Goal: Transaction & Acquisition: Purchase product/service

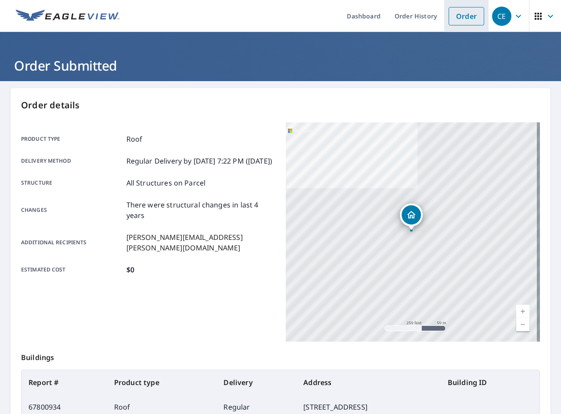
click at [464, 18] on link "Order" at bounding box center [467, 16] width 36 height 18
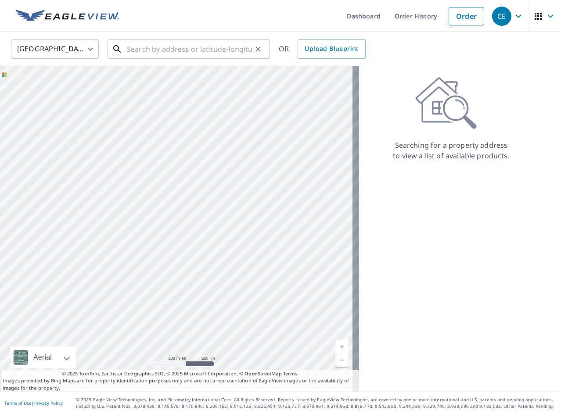
click at [207, 50] on input "text" at bounding box center [189, 49] width 125 height 25
paste input "[STREET_ADDRESS]"
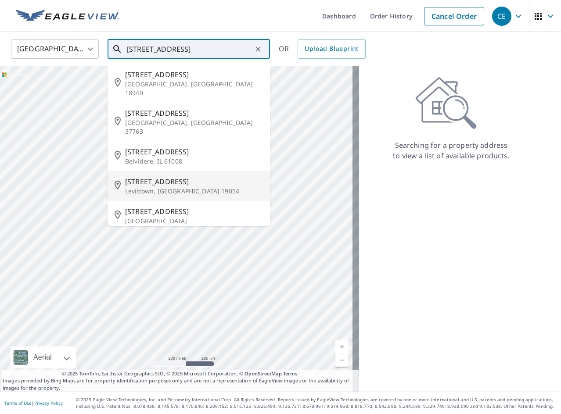
click at [169, 176] on span "[STREET_ADDRESS]" at bounding box center [194, 181] width 138 height 11
type input "[STREET_ADDRESS][PERSON_NAME]"
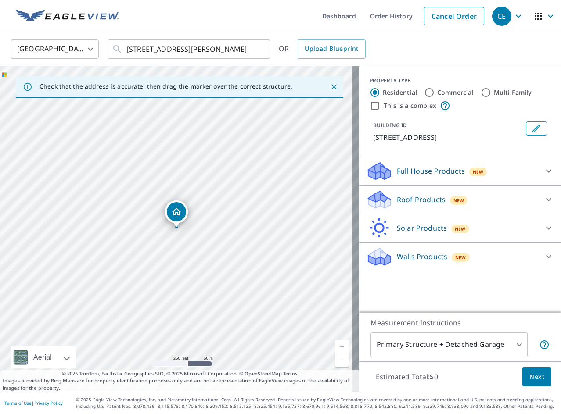
click at [418, 210] on div "Roof Products New" at bounding box center [452, 200] width 172 height 21
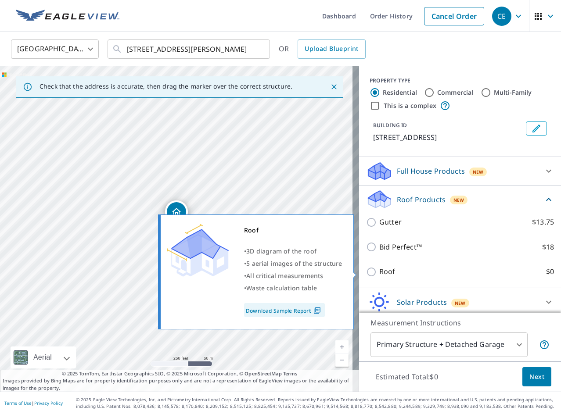
click at [381, 272] on p "Roof" at bounding box center [387, 271] width 16 height 11
click at [379, 272] on input "Roof $0" at bounding box center [372, 272] width 13 height 11
checkbox input "true"
type input "3"
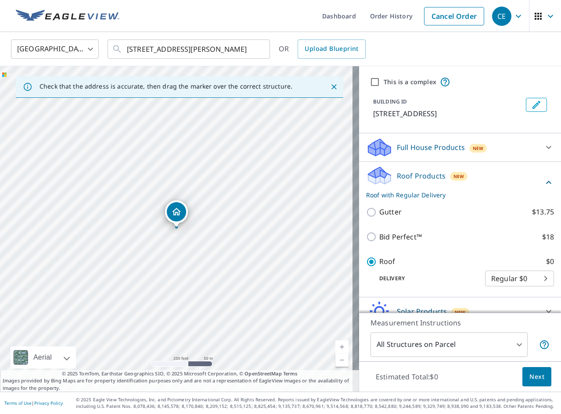
click at [536, 382] on span "Next" at bounding box center [536, 377] width 15 height 11
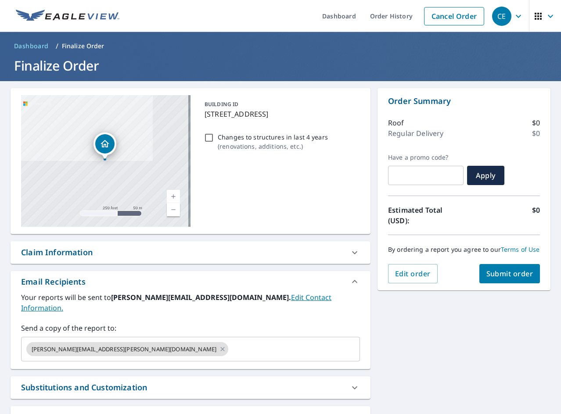
click at [243, 142] on p "( renovations, additions, etc. )" at bounding box center [273, 146] width 110 height 9
click at [214, 141] on input "Changes to structures in last 4 years ( renovations, additions, etc. )" at bounding box center [209, 138] width 11 height 11
checkbox input "true"
click at [479, 278] on button "Submit order" at bounding box center [509, 273] width 61 height 19
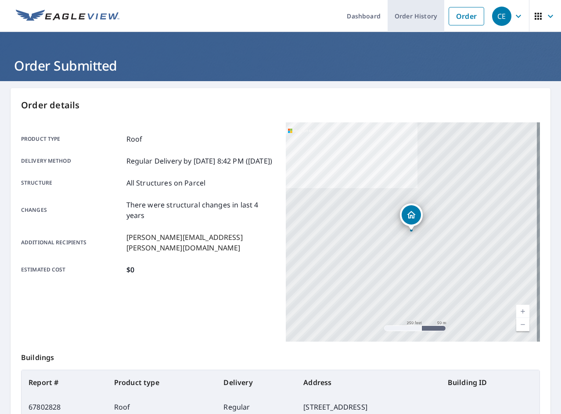
click at [417, 20] on link "Order History" at bounding box center [416, 16] width 57 height 32
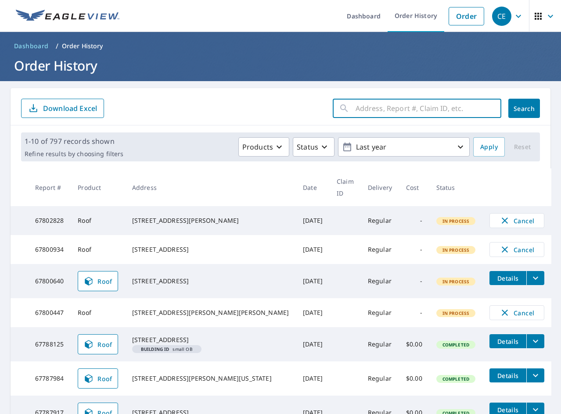
paste input "201 Grasmur"
type input "201 Grasmur"
click button "Search" at bounding box center [524, 108] width 32 height 19
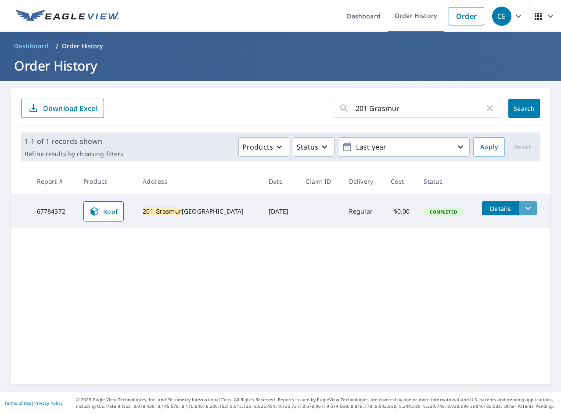
click at [523, 210] on icon "filesDropdownBtn-67784372" at bounding box center [528, 208] width 11 height 11
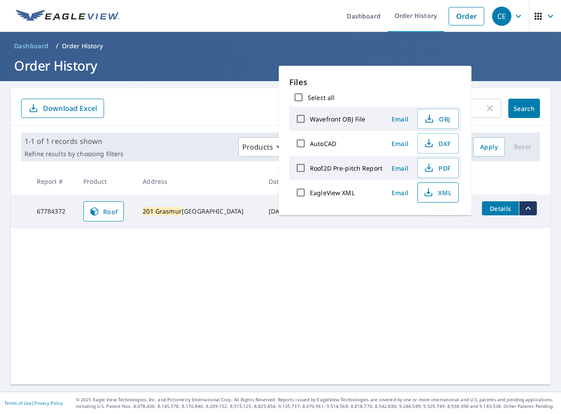
click at [432, 195] on icon "button" at bounding box center [428, 192] width 11 height 11
click at [380, 307] on div "201 Grasmur ​ Search Download Excel 1-1 of 1 records shown Refine results by ch…" at bounding box center [281, 236] width 540 height 297
